Goal: Check status: Check status

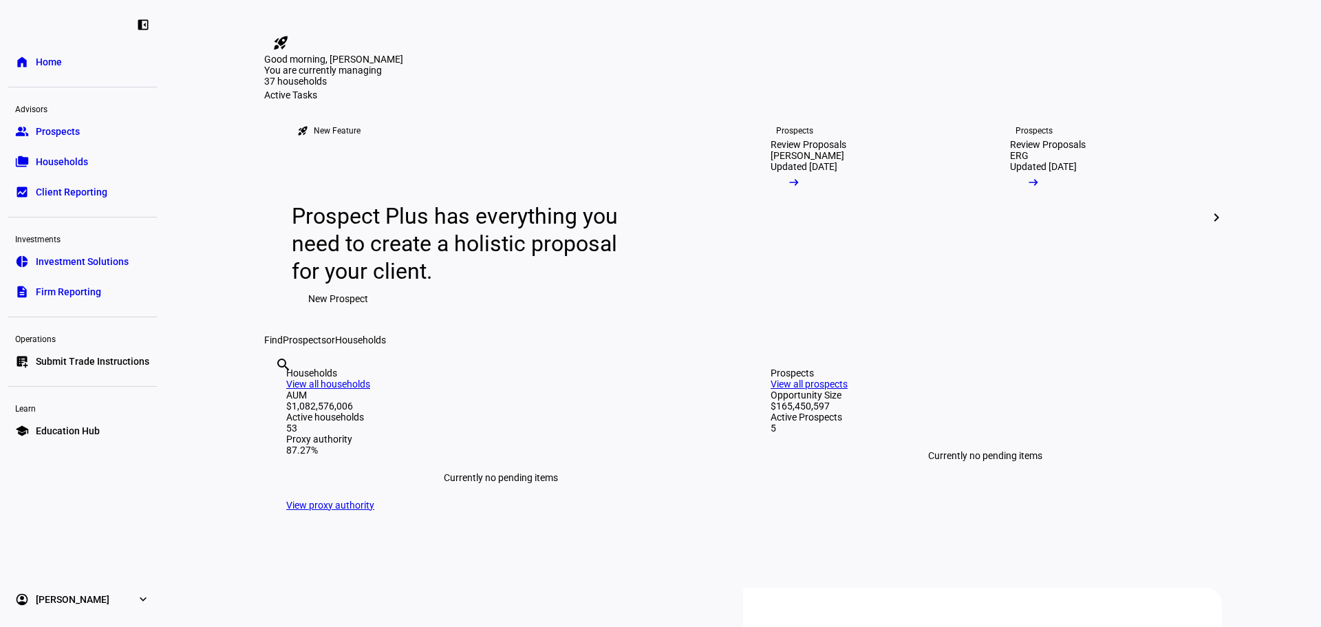
click at [66, 165] on span "Households" at bounding box center [62, 162] width 52 height 14
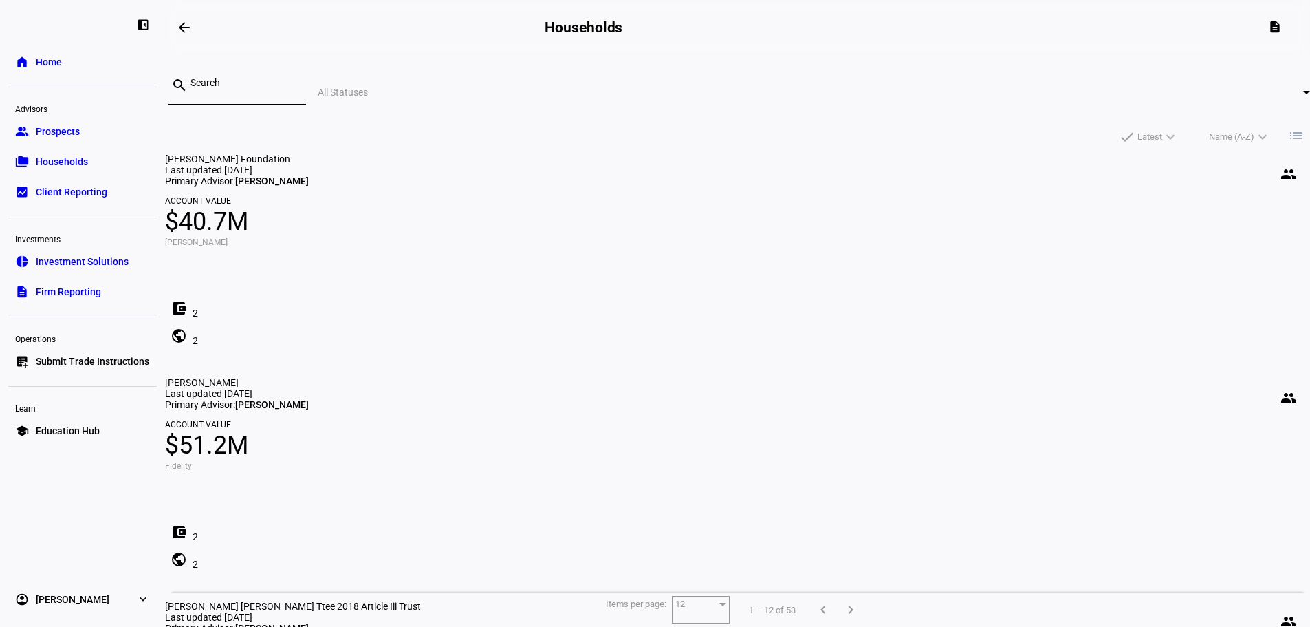
click at [295, 88] on input at bounding box center [243, 82] width 105 height 11
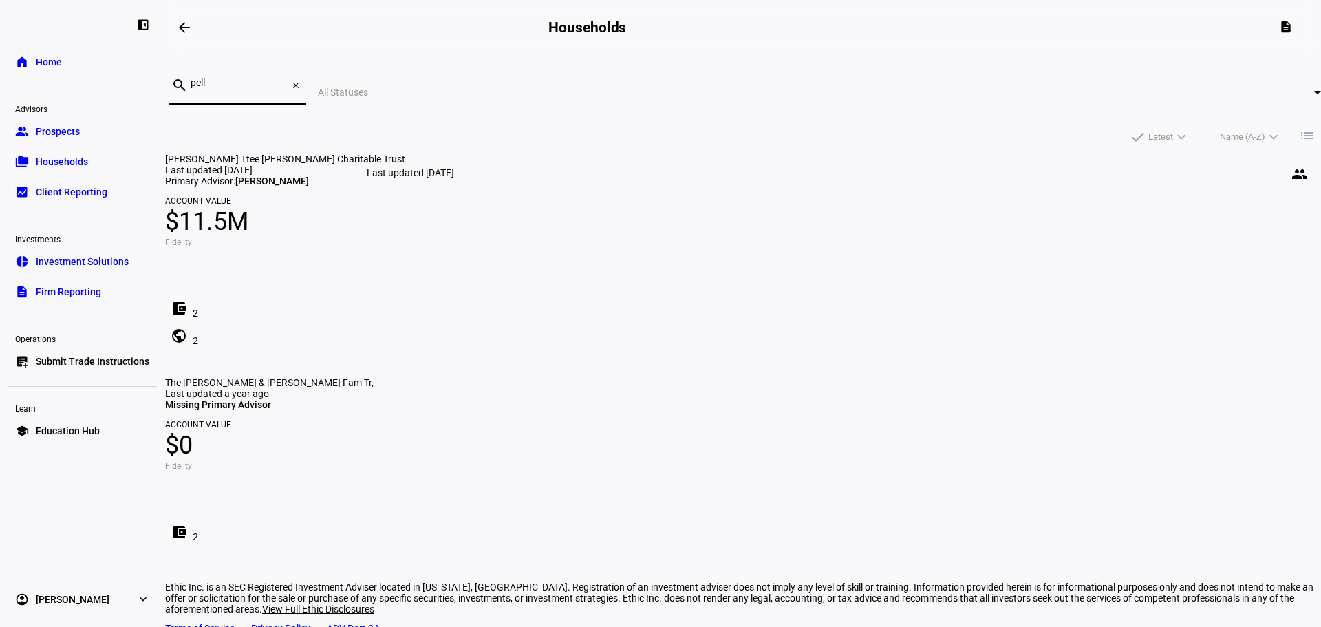
type input "pell"
click at [405, 164] on span "[PERSON_NAME] Ttee [PERSON_NAME] Charitable Trust" at bounding box center [285, 158] width 240 height 11
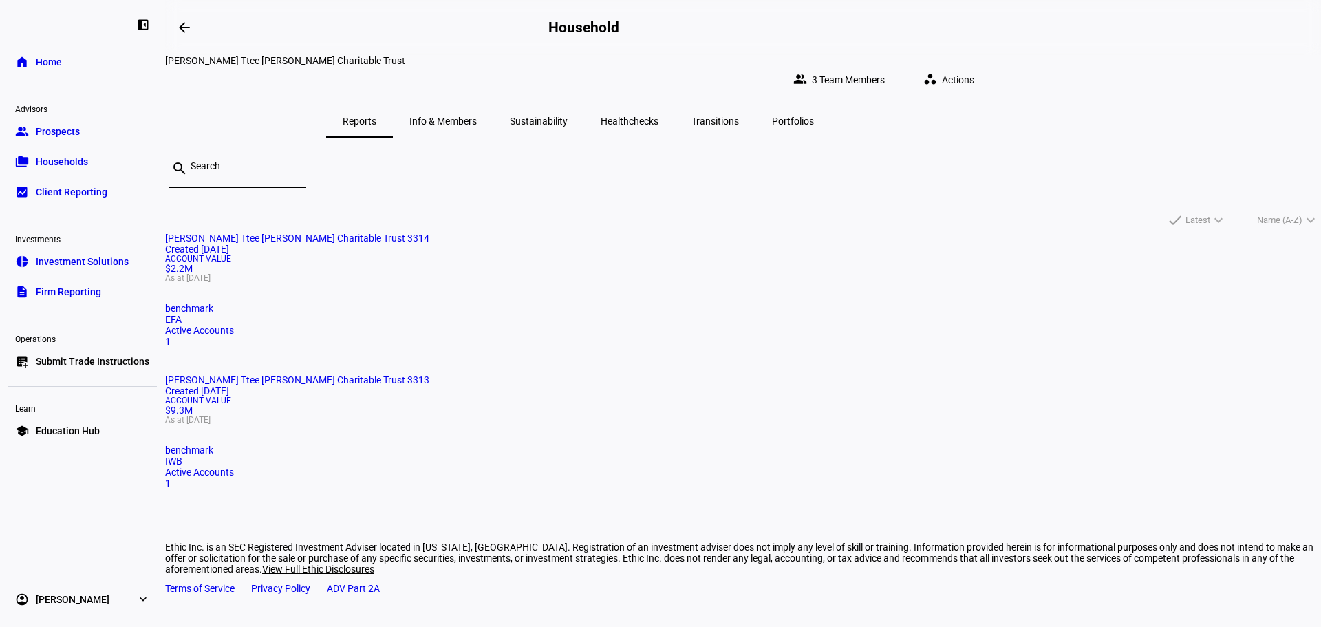
click at [730, 374] on mat-card-title "[PERSON_NAME] Ttee [PERSON_NAME] Charitable Trust 3313 Created [DATE]" at bounding box center [743, 385] width 1156 height 22
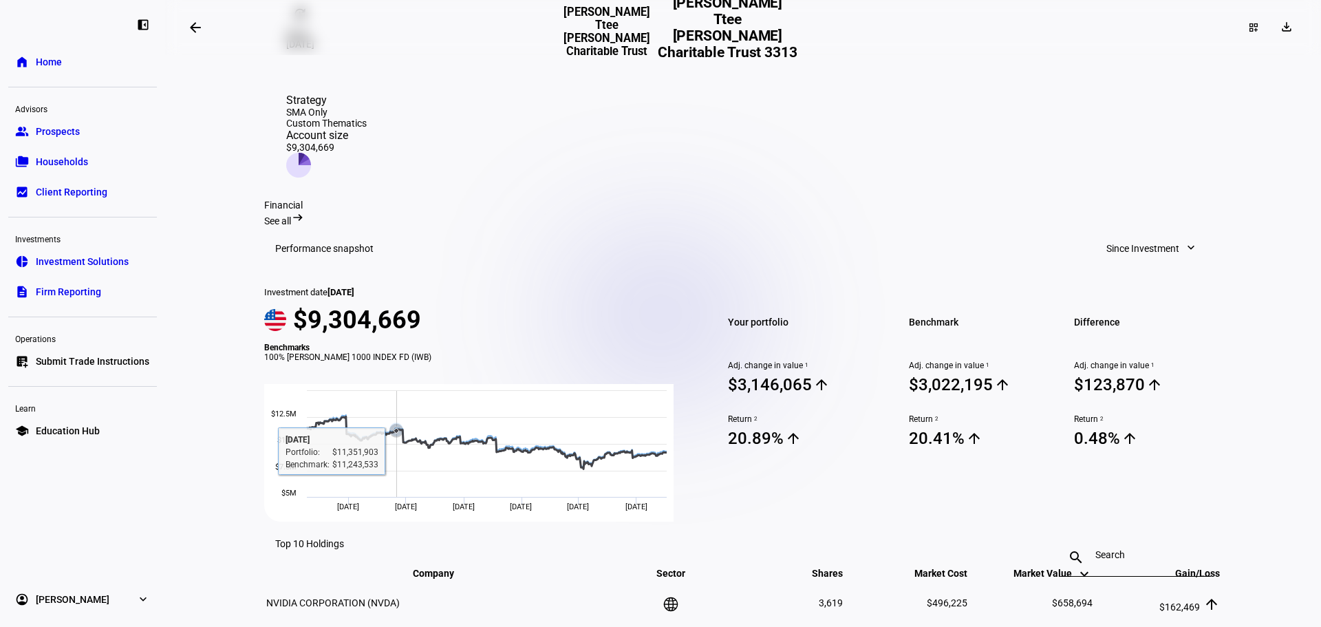
scroll to position [413, 0]
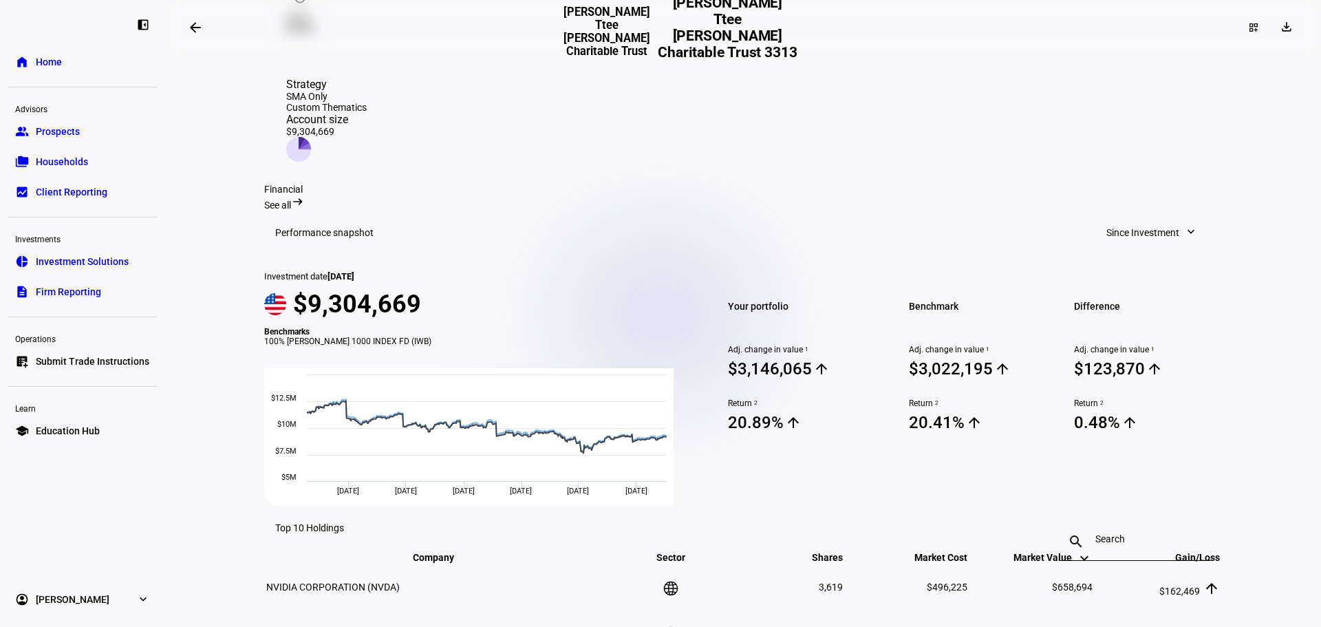
click at [1184, 225] on mat-icon "expand_more" at bounding box center [1191, 232] width 14 height 14
click at [1229, 144] on div at bounding box center [660, 313] width 1321 height 627
